Goal: Task Accomplishment & Management: Use online tool/utility

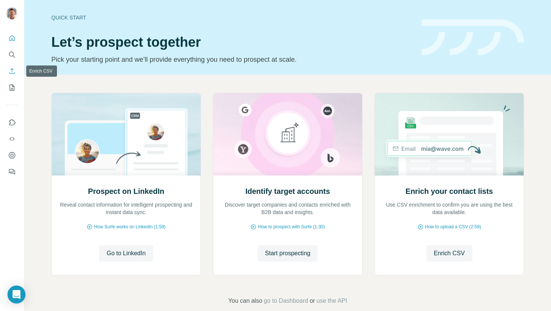
click at [11, 78] on button "Enrich CSV" at bounding box center [12, 70] width 12 height 13
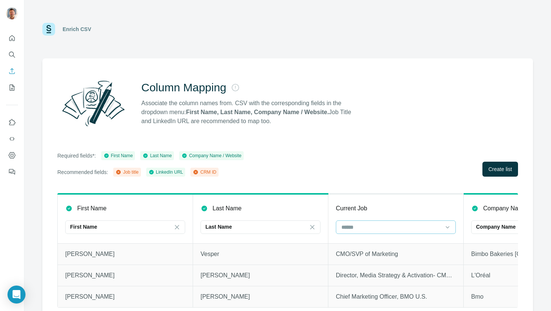
click at [374, 229] on input at bounding box center [391, 227] width 101 height 8
click at [374, 255] on div "Job title" at bounding box center [395, 257] width 107 height 7
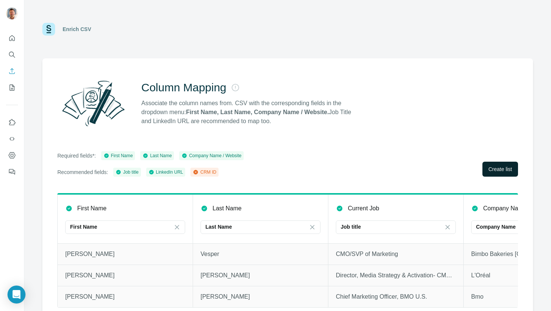
click at [492, 168] on span "Create list" at bounding box center [500, 169] width 24 height 7
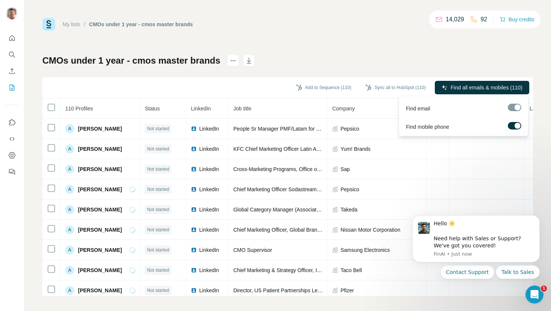
click at [513, 129] on div at bounding box center [514, 126] width 13 height 9
click at [515, 126] on div at bounding box center [517, 126] width 6 height 6
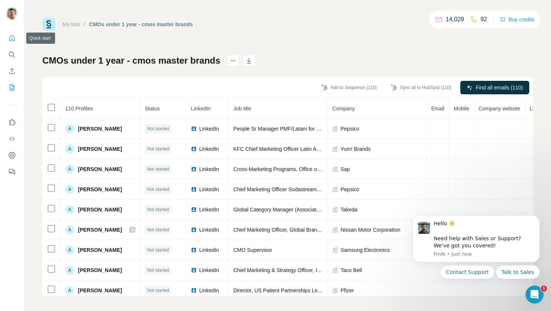
click at [15, 39] on icon "Quick start" at bounding box center [11, 37] width 7 height 7
